Goal: Find specific page/section: Find specific page/section

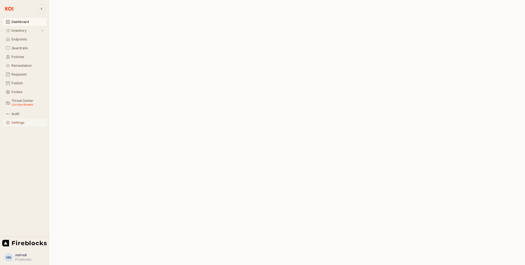
click at [25, 123] on div "Settings" at bounding box center [27, 123] width 32 height 4
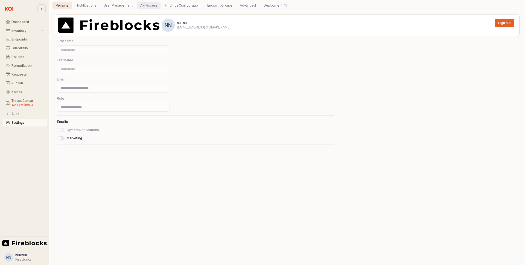
click at [146, 8] on div "API Access" at bounding box center [148, 5] width 17 height 7
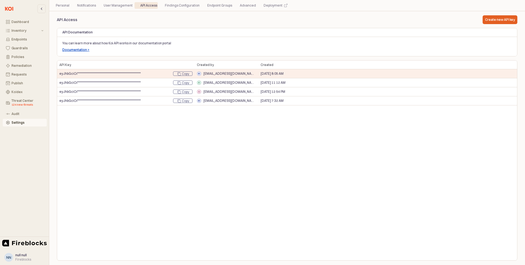
click at [69, 49] on p "Documentation >" at bounding box center [75, 50] width 27 height 4
